Goal: Task Accomplishment & Management: Manage account settings

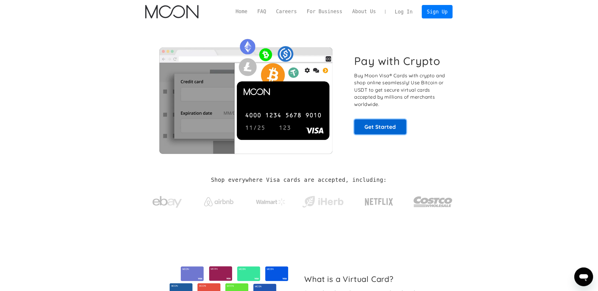
click at [373, 125] on link "Get Started" at bounding box center [380, 127] width 52 height 15
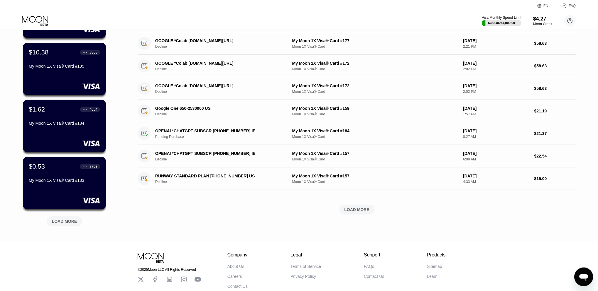
scroll to position [180, 0]
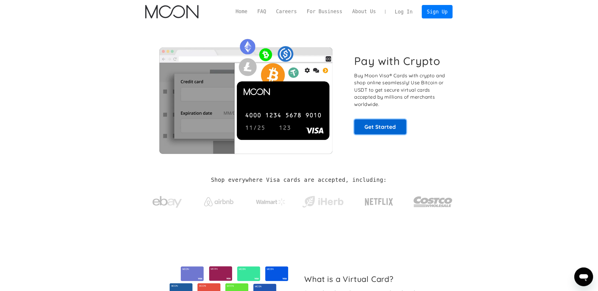
click at [370, 132] on link "Get Started" at bounding box center [380, 127] width 52 height 15
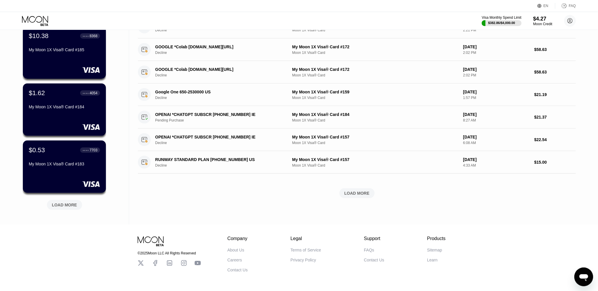
scroll to position [165, 0]
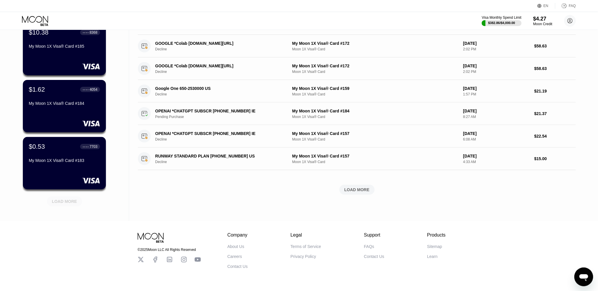
click at [75, 206] on div "LOAD MORE" at bounding box center [64, 202] width 35 height 10
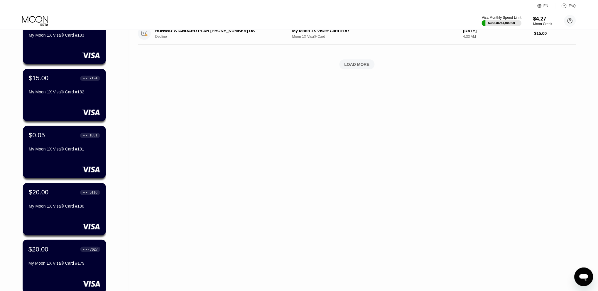
scroll to position [249, 0]
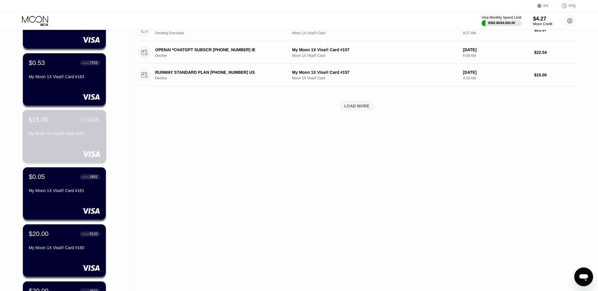
click at [60, 136] on div "My Moon 1X Visa® Card #182" at bounding box center [64, 135] width 72 height 7
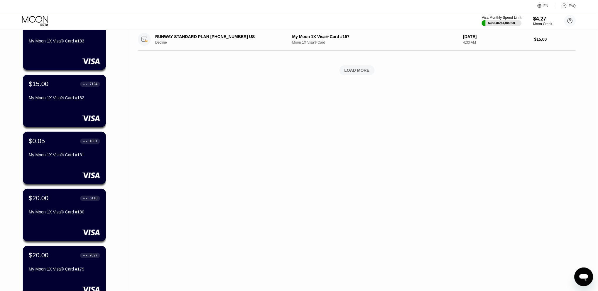
scroll to position [466, 0]
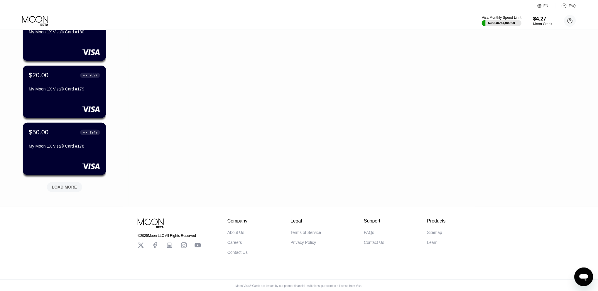
click at [63, 188] on div "LOAD MORE" at bounding box center [64, 187] width 25 height 5
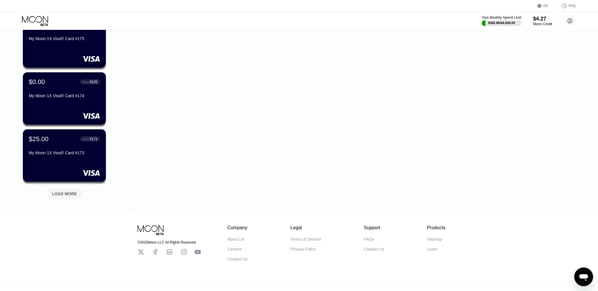
scroll to position [746, 0]
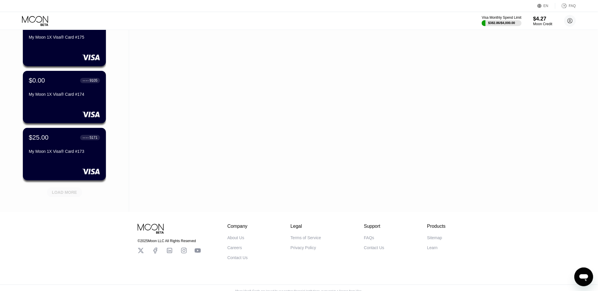
click at [72, 188] on div "LOAD MORE" at bounding box center [64, 193] width 35 height 10
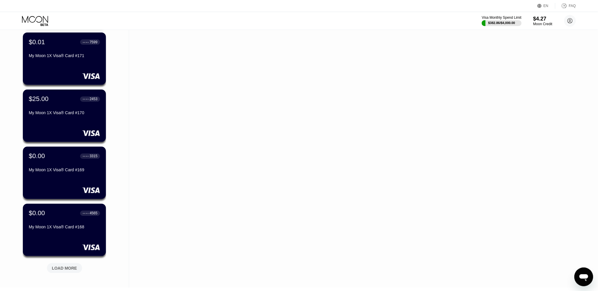
scroll to position [957, 0]
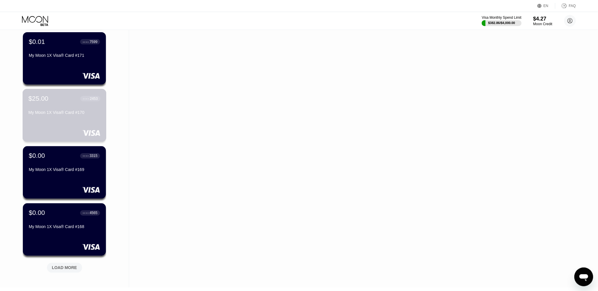
click at [75, 123] on div "$25.00 ● ● ● ● 2453 My Moon 1X Visa® Card #170" at bounding box center [65, 115] width 84 height 53
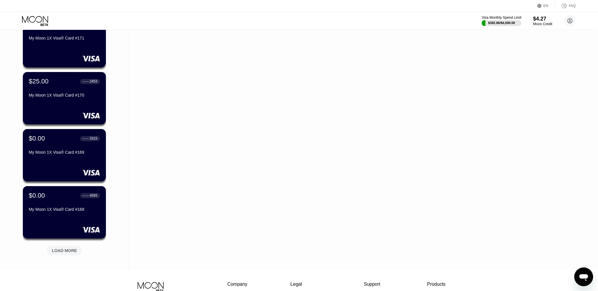
scroll to position [1038, 0]
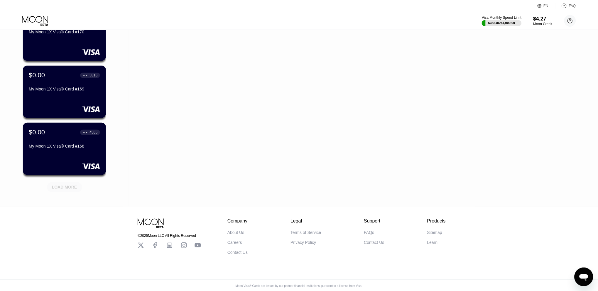
click at [73, 185] on div "LOAD MORE" at bounding box center [64, 187] width 25 height 5
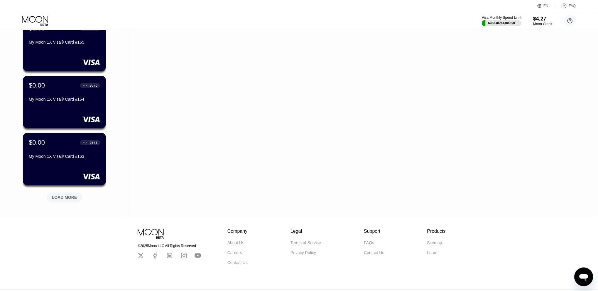
scroll to position [1323, 0]
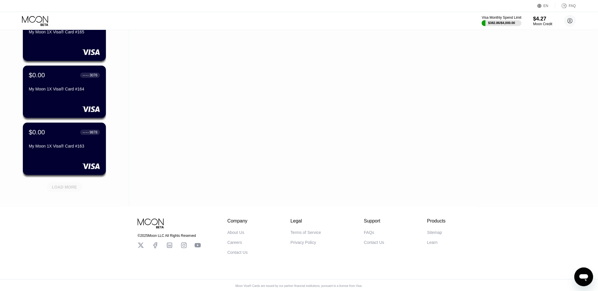
click at [73, 185] on div "LOAD MORE" at bounding box center [64, 187] width 25 height 5
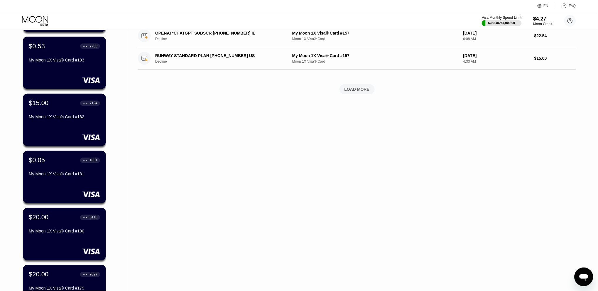
scroll to position [0, 0]
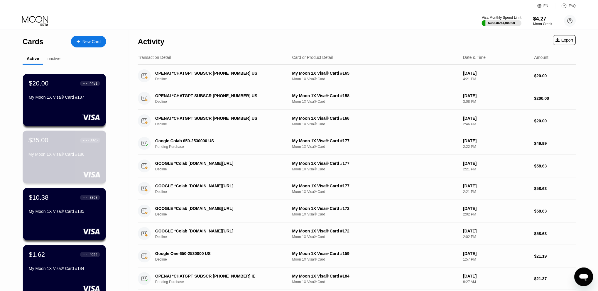
click at [62, 148] on div "$35.00 ● ● ● ● 3025 My Moon 1X Visa® Card #186" at bounding box center [64, 148] width 72 height 23
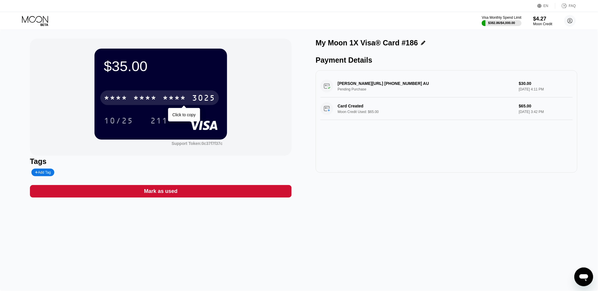
click at [199, 97] on div "3025" at bounding box center [203, 98] width 23 height 9
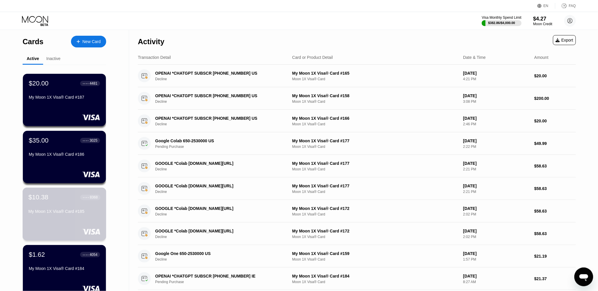
click at [53, 206] on div "$10.38 ● ● ● ● 8368 My Moon 1X Visa® Card #185" at bounding box center [64, 205] width 72 height 23
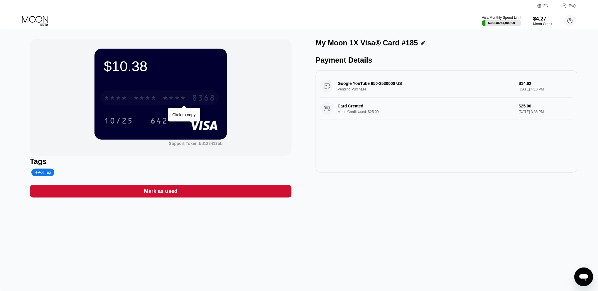
click at [194, 100] on div "8368" at bounding box center [203, 98] width 23 height 9
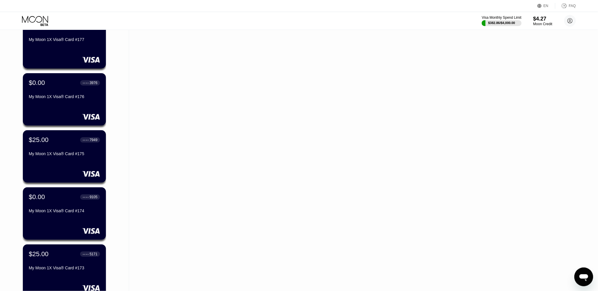
scroll to position [630, 0]
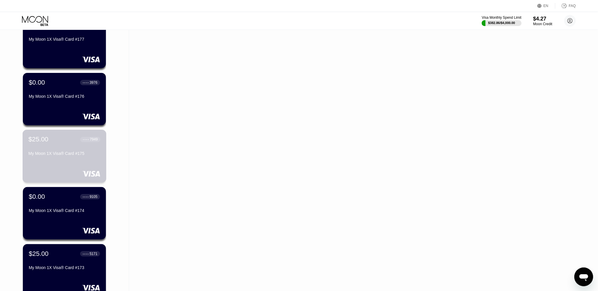
click at [57, 150] on div "$25.00 ● ● ● ● 7949 My Moon 1X Visa® Card #175" at bounding box center [64, 147] width 72 height 23
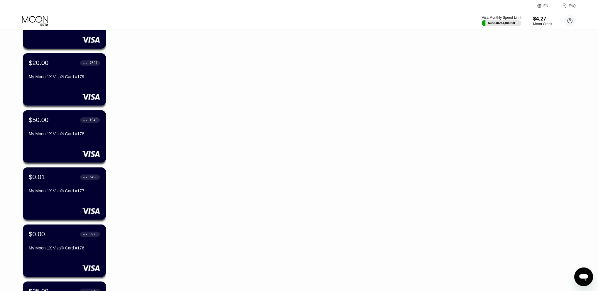
scroll to position [479, 0]
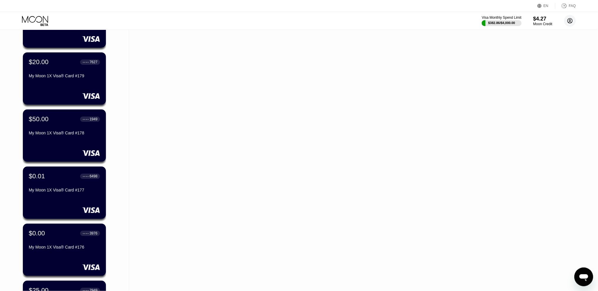
click at [568, 22] on icon at bounding box center [569, 20] width 3 height 3
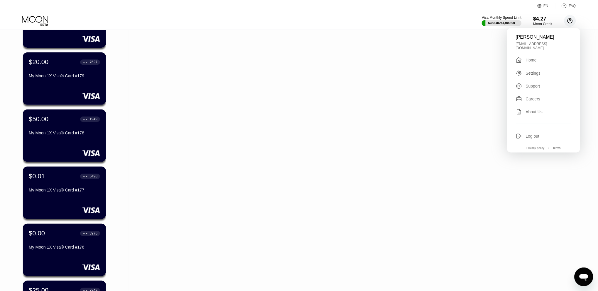
click at [568, 22] on icon at bounding box center [569, 20] width 3 height 3
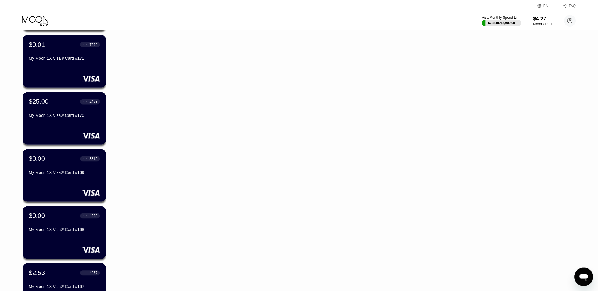
scroll to position [956, 0]
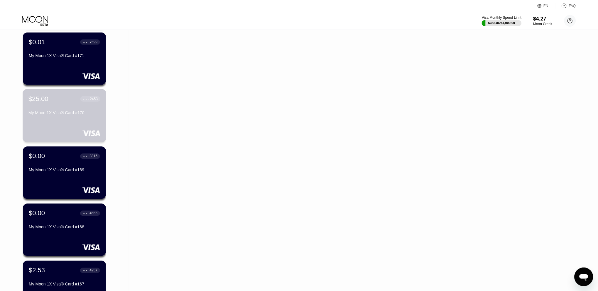
click at [67, 101] on div "$25.00 ● ● ● ● 2453" at bounding box center [64, 99] width 72 height 8
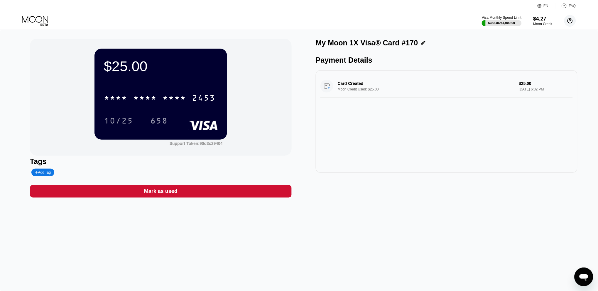
click at [569, 22] on icon at bounding box center [569, 20] width 3 height 3
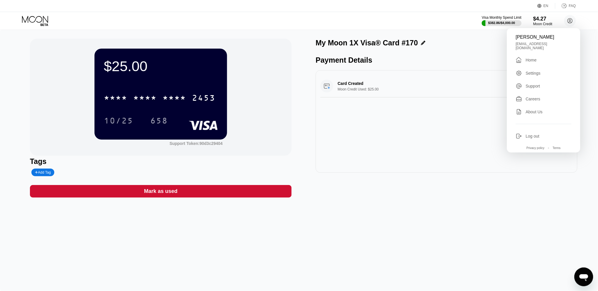
click at [526, 134] on div "Log out" at bounding box center [533, 136] width 14 height 5
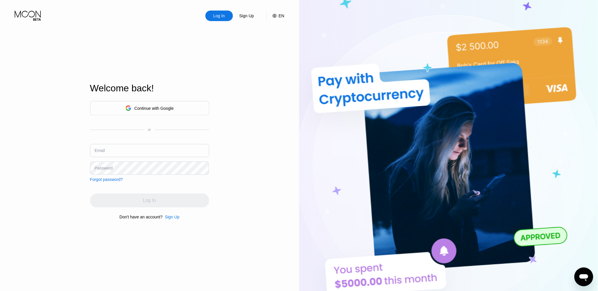
type input "[EMAIL_ADDRESS][DOMAIN_NAME]"
click at [133, 175] on div "Continue with Google or Email noamgeorgette@gmail.com Password Forgot password?" at bounding box center [149, 141] width 119 height 81
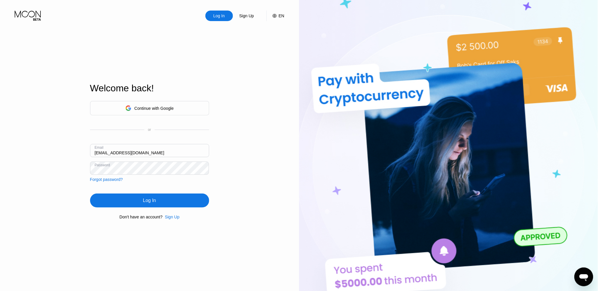
click at [267, 166] on div "Log In Sign Up EN Language Select an item Save Welcome back! Continue with Goog…" at bounding box center [149, 160] width 299 height 321
click at [139, 196] on div "Log In" at bounding box center [149, 201] width 119 height 14
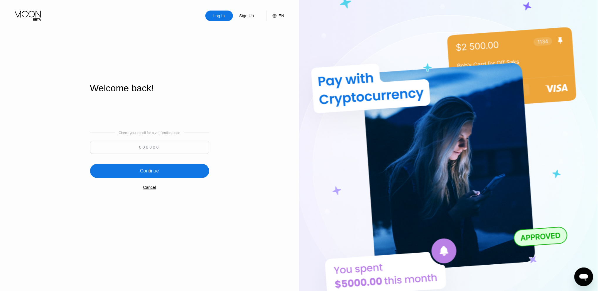
click at [156, 148] on input at bounding box center [149, 147] width 119 height 13
paste input "348293"
type input "348293"
click at [167, 172] on div "Continue" at bounding box center [149, 171] width 119 height 14
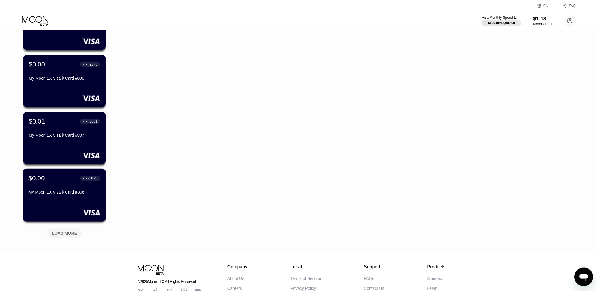
scroll to position [136, 0]
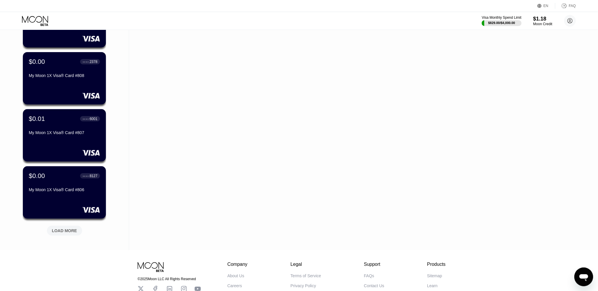
click at [69, 226] on div "LOAD MORE" at bounding box center [64, 231] width 35 height 10
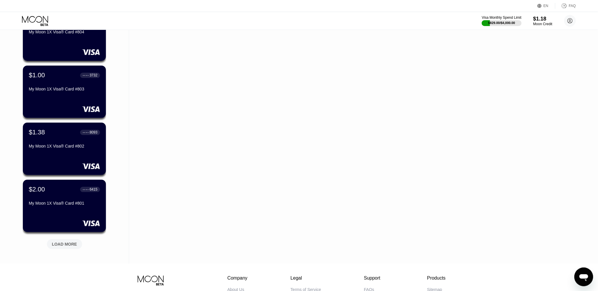
scroll to position [409, 0]
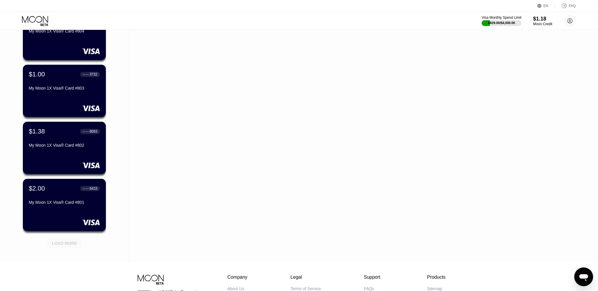
click at [57, 244] on div "LOAD MORE" at bounding box center [64, 243] width 25 height 5
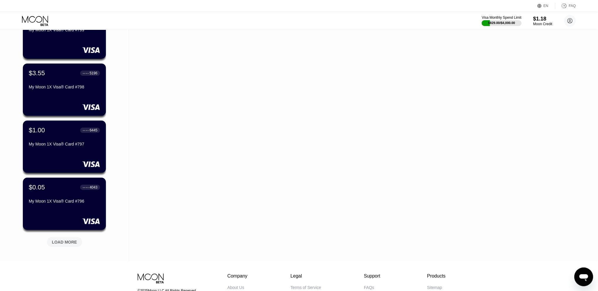
click at [67, 238] on div "LOAD MORE" at bounding box center [64, 243] width 35 height 10
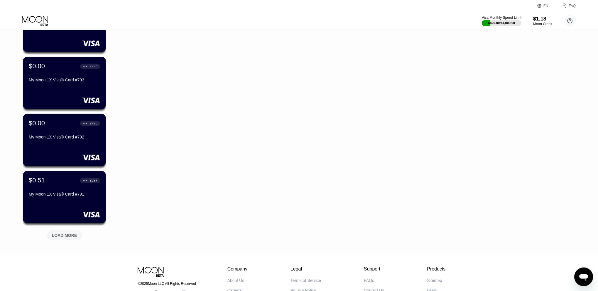
scroll to position [990, 0]
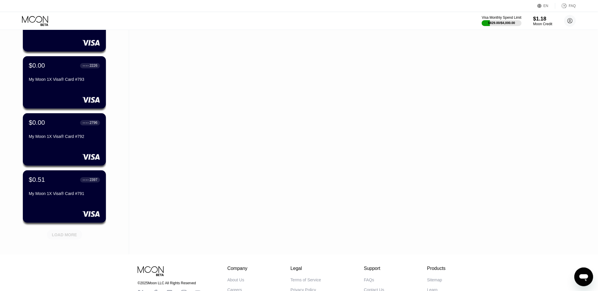
click at [64, 235] on div "LOAD MORE" at bounding box center [64, 235] width 25 height 5
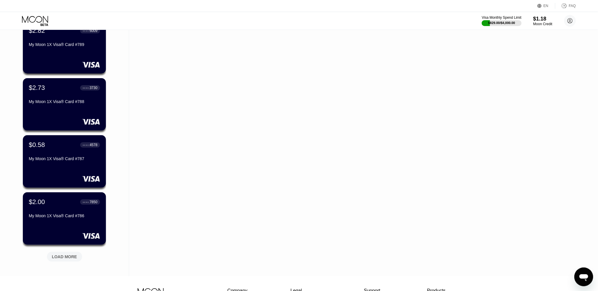
scroll to position [1257, 0]
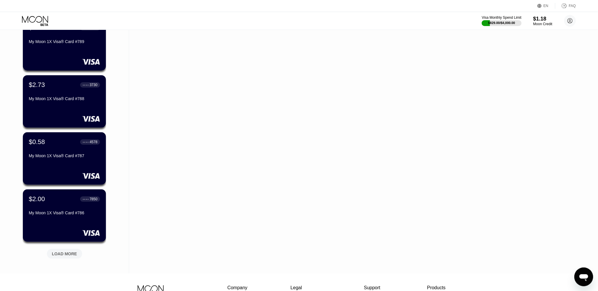
click at [62, 252] on div "LOAD MORE" at bounding box center [64, 254] width 25 height 5
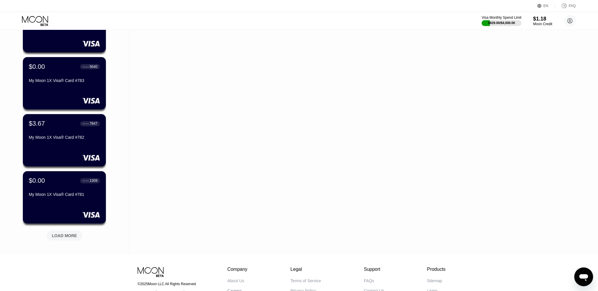
scroll to position [1563, 0]
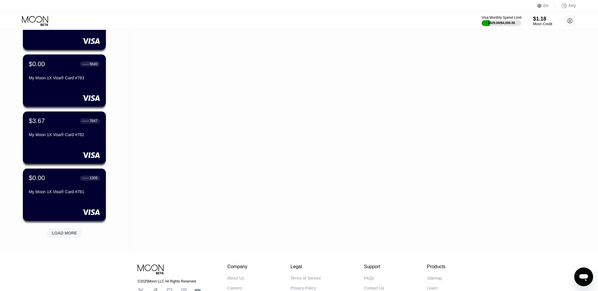
click at [69, 233] on div "LOAD MORE" at bounding box center [64, 233] width 25 height 5
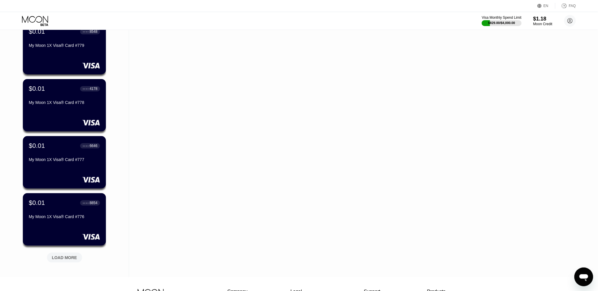
scroll to position [1828, 0]
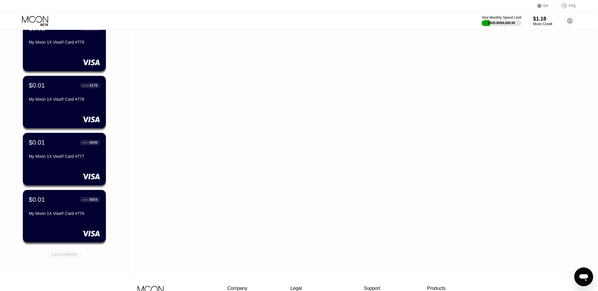
click at [70, 257] on div "LOAD MORE" at bounding box center [64, 255] width 35 height 10
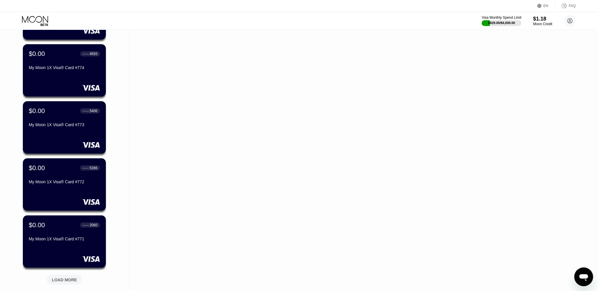
scroll to position [2104, 0]
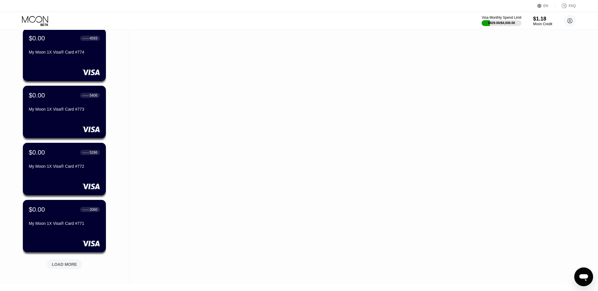
click at [74, 268] on div "LOAD MORE" at bounding box center [64, 265] width 35 height 10
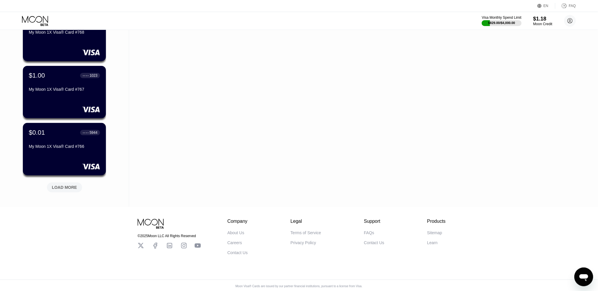
scroll to position [2467, 0]
click at [60, 186] on div "LOAD MORE" at bounding box center [64, 187] width 25 height 5
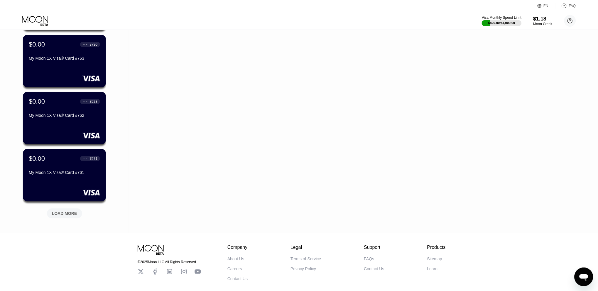
scroll to position [2733, 0]
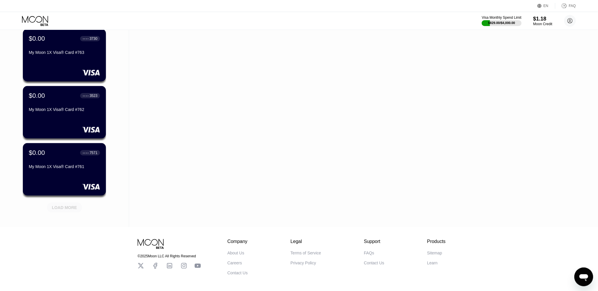
click at [61, 208] on div "LOAD MORE" at bounding box center [64, 207] width 25 height 5
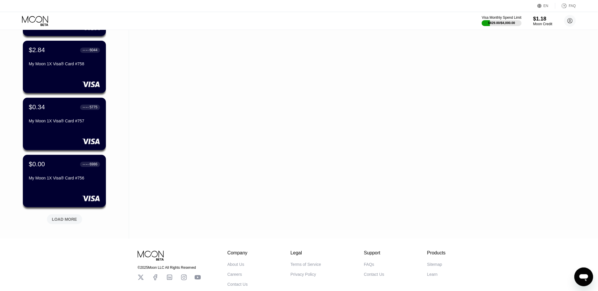
scroll to position [3007, 0]
click at [71, 220] on div "LOAD MORE" at bounding box center [64, 219] width 25 height 5
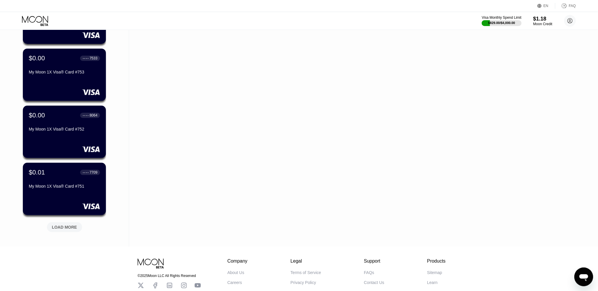
scroll to position [3285, 0]
click at [72, 220] on div "LOAD MORE" at bounding box center [65, 226] width 44 height 12
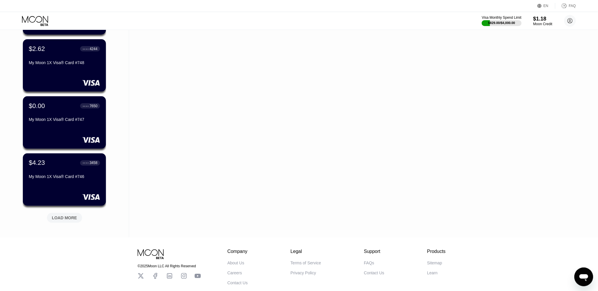
scroll to position [3585, 0]
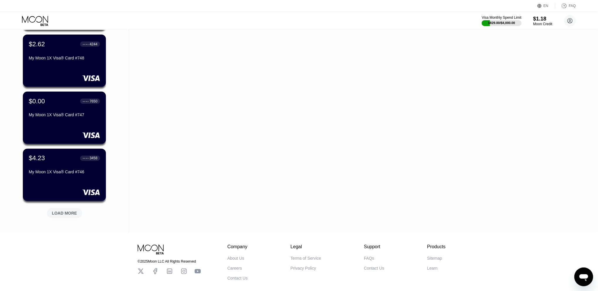
click at [68, 211] on div "LOAD MORE" at bounding box center [64, 213] width 25 height 5
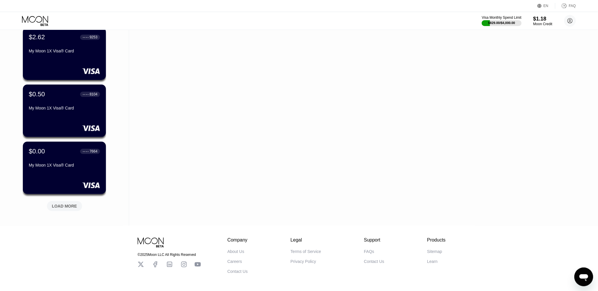
scroll to position [3878, 0]
click at [68, 201] on div "LOAD MORE" at bounding box center [64, 206] width 35 height 10
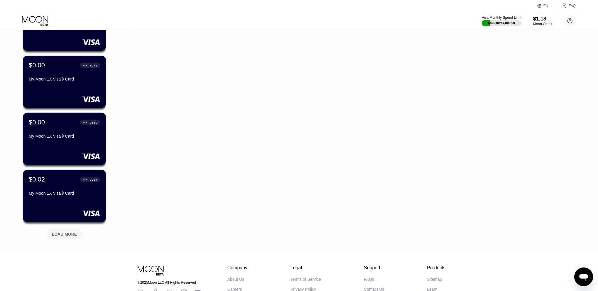
scroll to position [4138, 0]
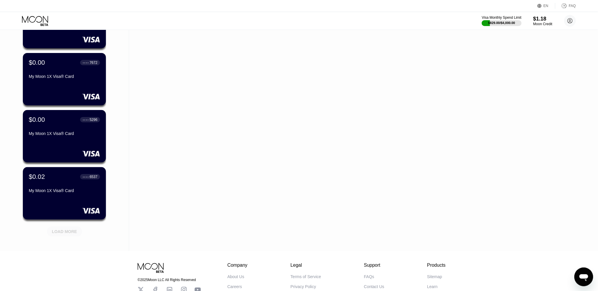
click at [65, 230] on div "LOAD MORE" at bounding box center [64, 231] width 25 height 5
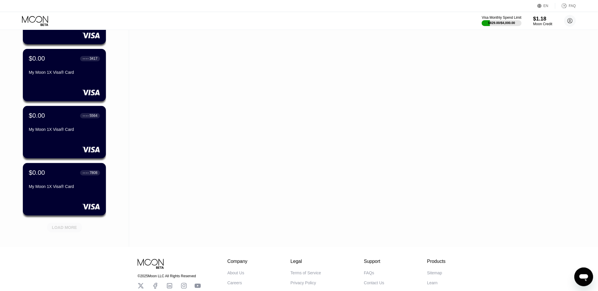
click at [73, 225] on div "LOAD MORE" at bounding box center [64, 227] width 25 height 5
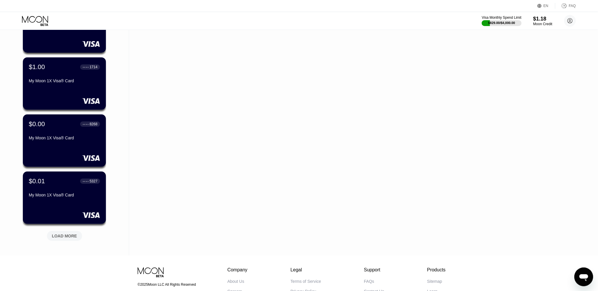
scroll to position [4707, 0]
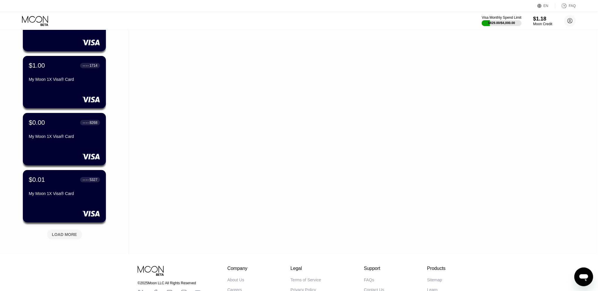
click at [60, 233] on div "LOAD MORE" at bounding box center [64, 234] width 25 height 5
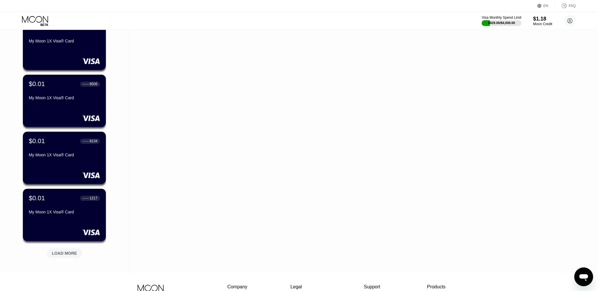
scroll to position [4975, 0]
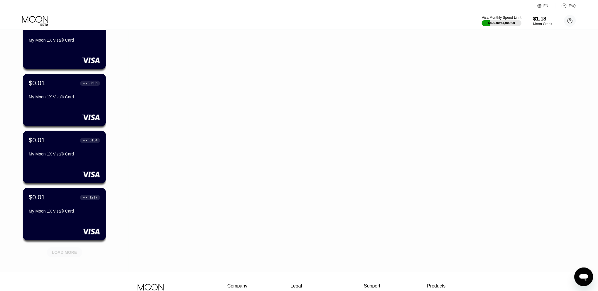
click at [53, 251] on div "LOAD MORE" at bounding box center [64, 252] width 25 height 5
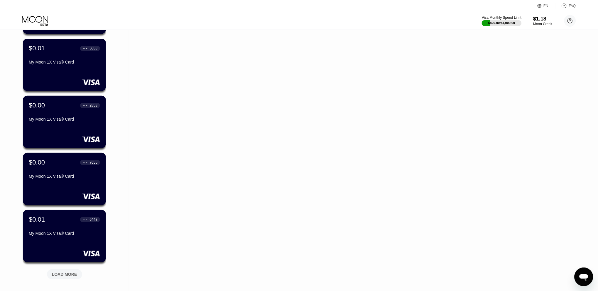
scroll to position [5271, 0]
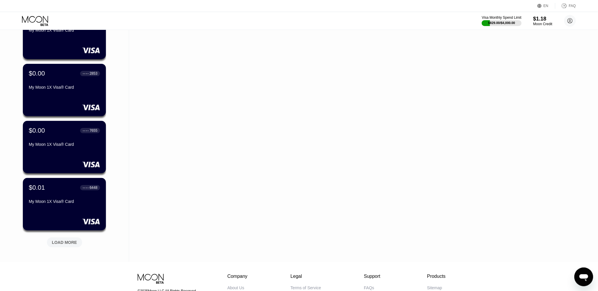
click at [68, 245] on div "LOAD MORE" at bounding box center [64, 243] width 35 height 10
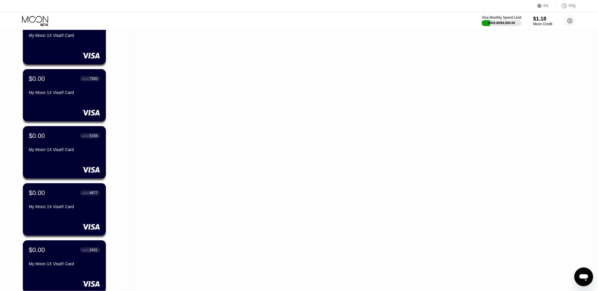
scroll to position [5549, 0]
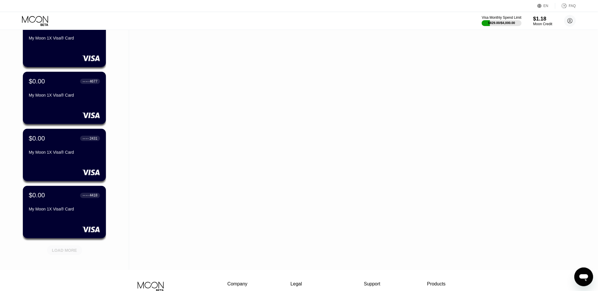
click at [72, 248] on div "LOAD MORE" at bounding box center [64, 250] width 25 height 5
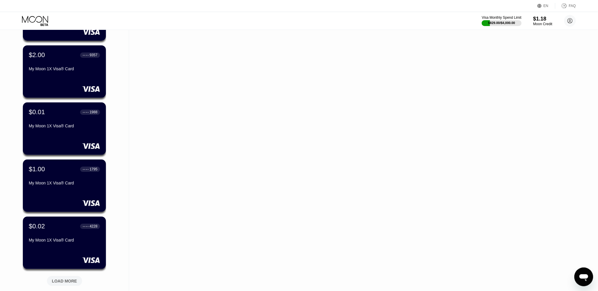
scroll to position [5830, 0]
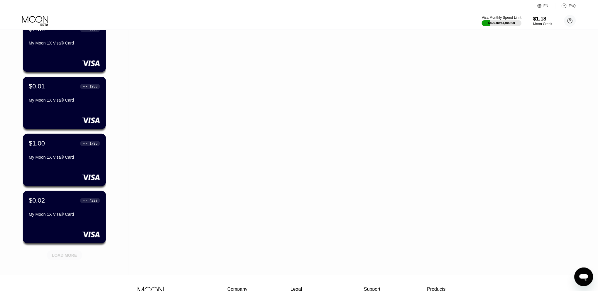
click at [70, 249] on div "LOAD MORE" at bounding box center [65, 254] width 44 height 12
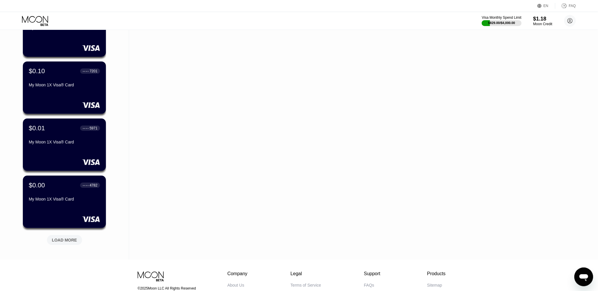
scroll to position [6132, 0]
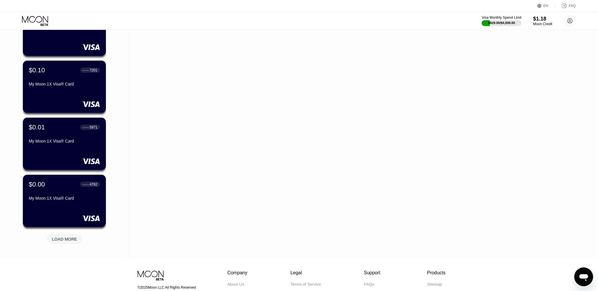
click at [62, 238] on div "LOAD MORE" at bounding box center [64, 239] width 25 height 5
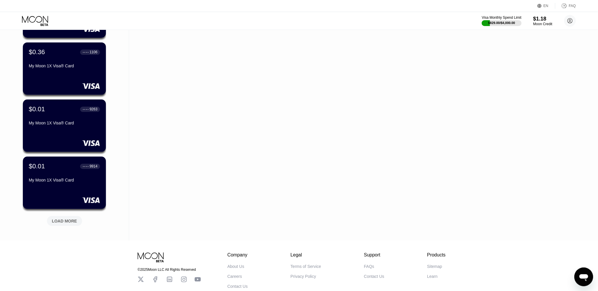
scroll to position [6437, 0]
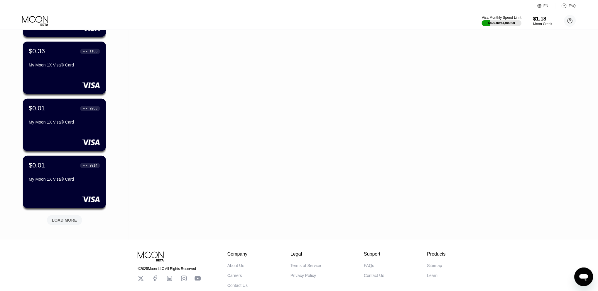
click at [72, 218] on div "LOAD MORE" at bounding box center [64, 220] width 25 height 5
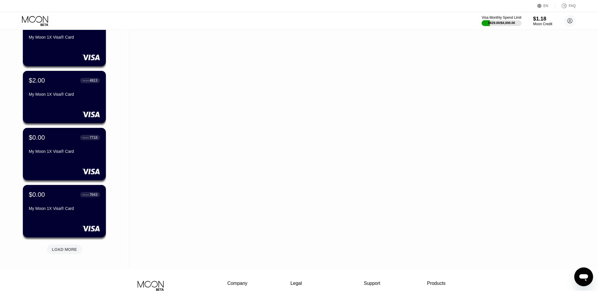
scroll to position [6696, 0]
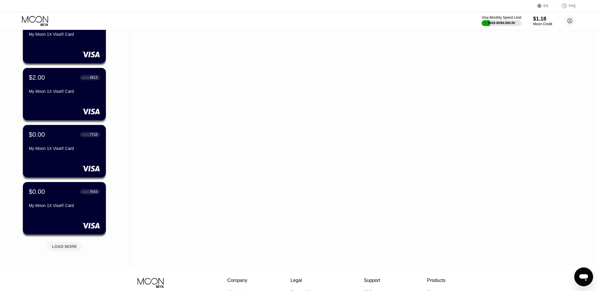
click at [66, 247] on div "LOAD MORE" at bounding box center [64, 246] width 25 height 5
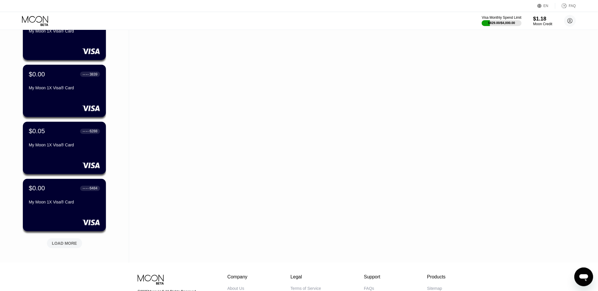
scroll to position [6986, 0]
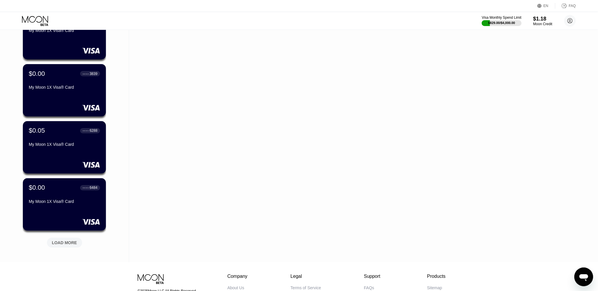
click at [62, 247] on div "LOAD MORE" at bounding box center [64, 243] width 35 height 10
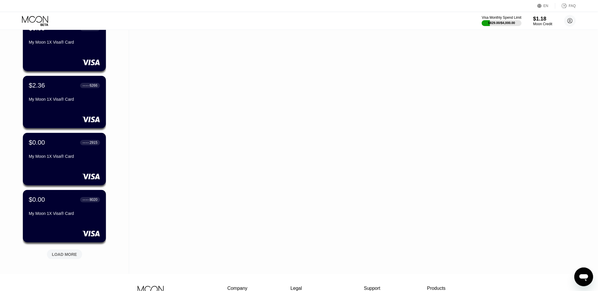
scroll to position [7270, 0]
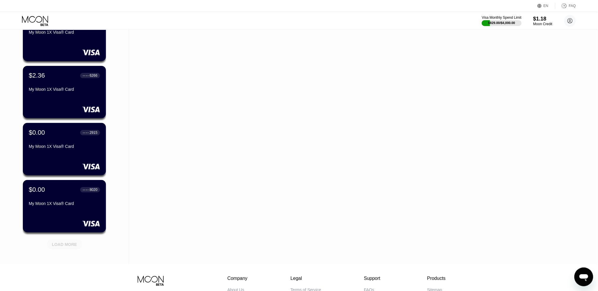
click at [57, 242] on div "LOAD MORE" at bounding box center [64, 244] width 25 height 5
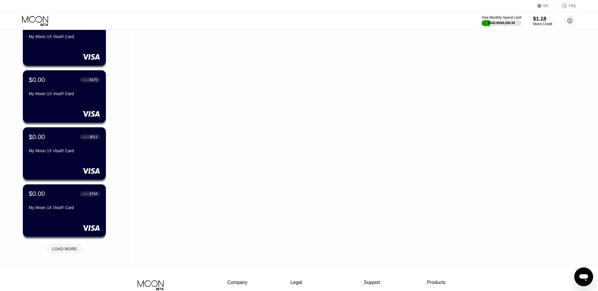
scroll to position [7554, 0]
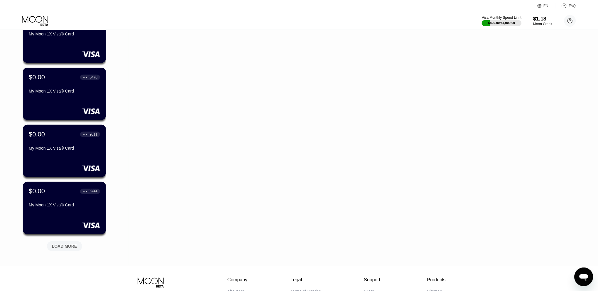
click at [76, 246] on div "LOAD MORE" at bounding box center [64, 246] width 25 height 5
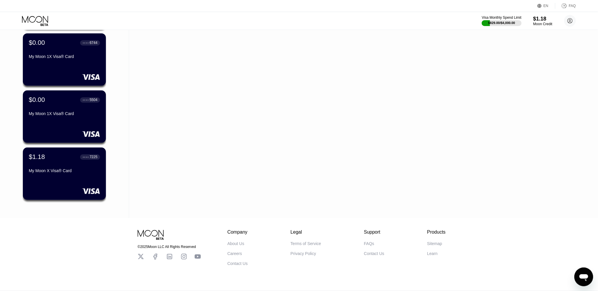
scroll to position [7714, 0]
